Goal: Task Accomplishment & Management: Complete application form

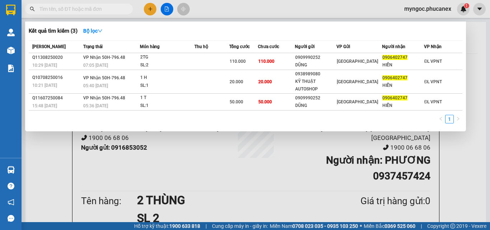
scroll to position [72, 0]
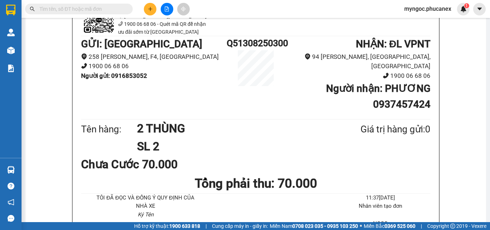
click at [148, 10] on icon "plus" at bounding box center [150, 8] width 5 height 5
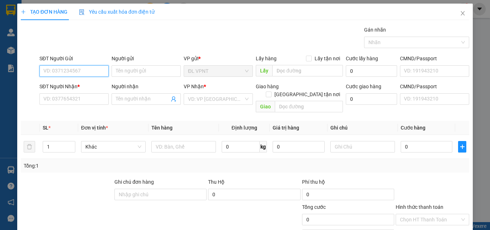
click at [87, 72] on input "SĐT Người Gửi" at bounding box center [73, 70] width 69 height 11
paste input "906585039"
click at [41, 70] on input "906585039" at bounding box center [73, 70] width 69 height 11
type input "0906585039"
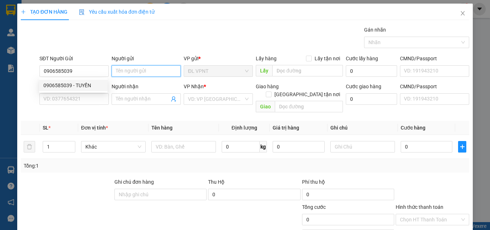
click at [119, 72] on input "Người gửi" at bounding box center [145, 70] width 69 height 11
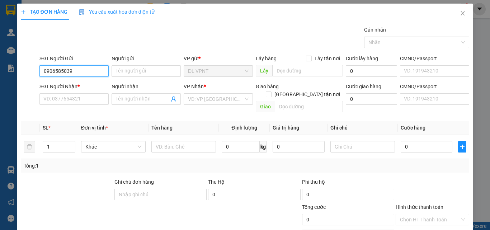
click at [77, 71] on input "0906585039" at bounding box center [73, 70] width 69 height 11
click at [78, 86] on div "0906585039 - TUYỀN" at bounding box center [73, 85] width 60 height 8
type input "TUYỀN"
type input "0976329765"
type input "THÚY"
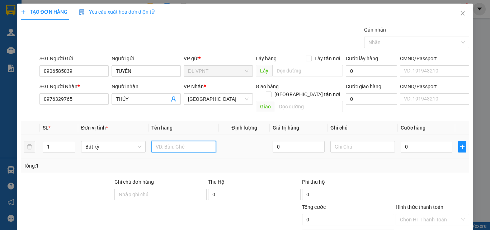
click at [160, 141] on input "text" at bounding box center [183, 146] width 65 height 11
paste input "Q51208250132"
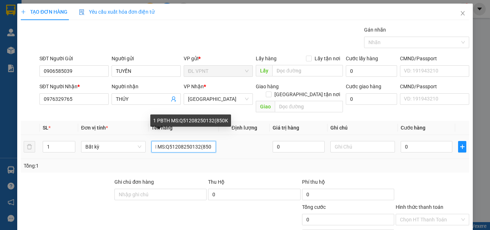
scroll to position [0, 18]
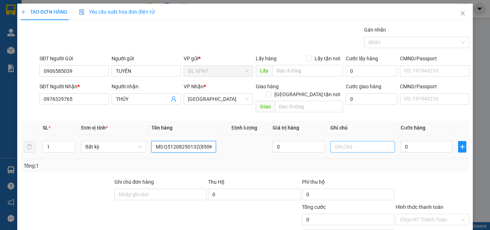
type input "1 PBTH MS:Q51208250132(850K)"
drag, startPoint x: 343, startPoint y: 140, endPoint x: 349, endPoint y: 136, distance: 7.7
click at [347, 141] on input "text" at bounding box center [362, 146] width 65 height 11
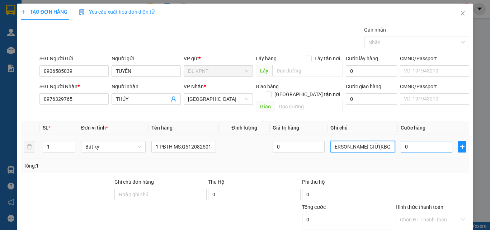
type input "MS [PERSON_NAME] GIỮ(KBG PHÍ TH)"
click at [404, 141] on input "0" at bounding box center [426, 146] width 52 height 11
type input "2"
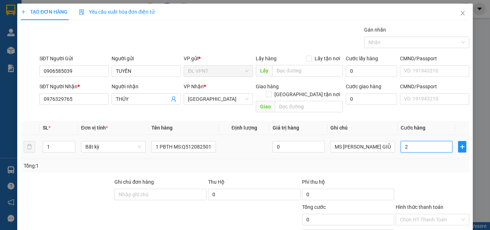
type input "2"
type input "20"
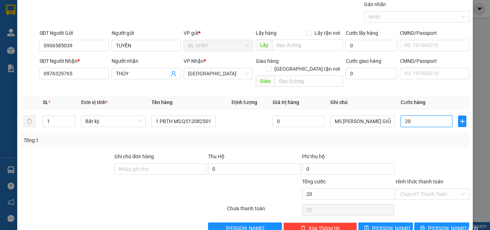
scroll to position [35, 0]
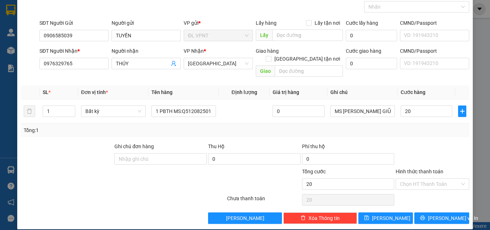
type input "20.000"
click at [428, 212] on button "[PERSON_NAME] và In" at bounding box center [441, 217] width 55 height 11
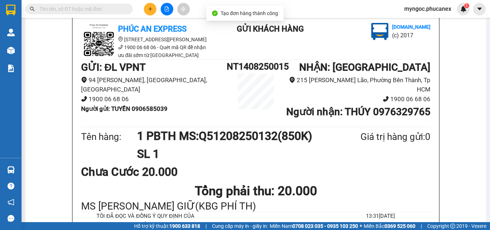
scroll to position [36, 0]
